Goal: Task Accomplishment & Management: Complete application form

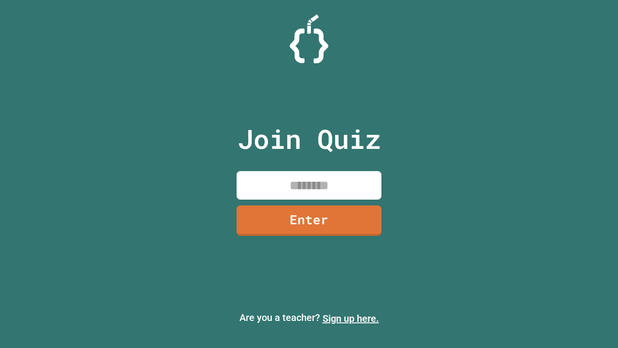
click at [351, 318] on link "Sign up here." at bounding box center [351, 318] width 56 height 12
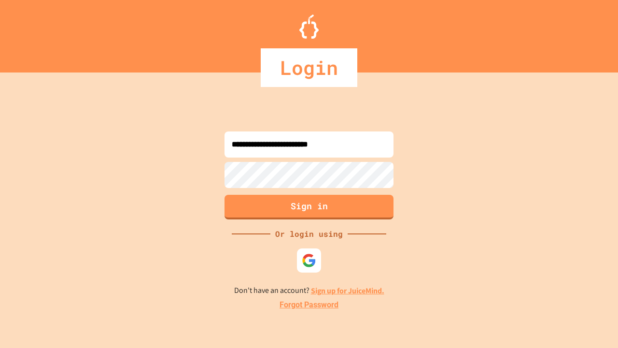
type input "**********"
